Goal: Task Accomplishment & Management: Complete application form

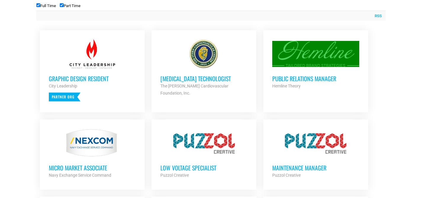
scroll to position [245, 0]
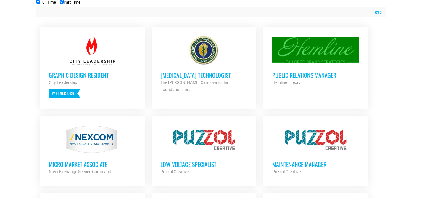
click at [64, 3] on input "Part Time" at bounding box center [62, 2] width 4 height 4
checkbox input "false"
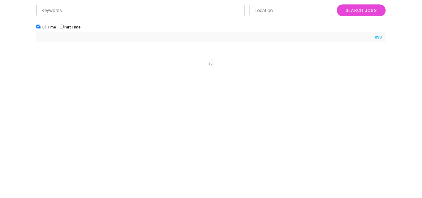
scroll to position [219, 0]
click at [57, 13] on input "Keywords" at bounding box center [140, 10] width 209 height 11
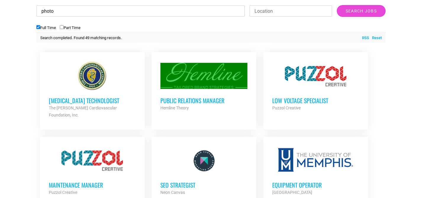
type input "photo"
click at [337, 5] on input "Search Jobs" at bounding box center [361, 11] width 49 height 12
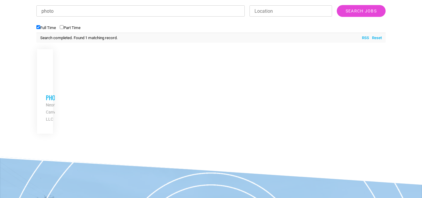
click at [46, 94] on h3 "Photographer" at bounding box center [46, 98] width 0 height 8
